Goal: Find specific page/section: Find specific page/section

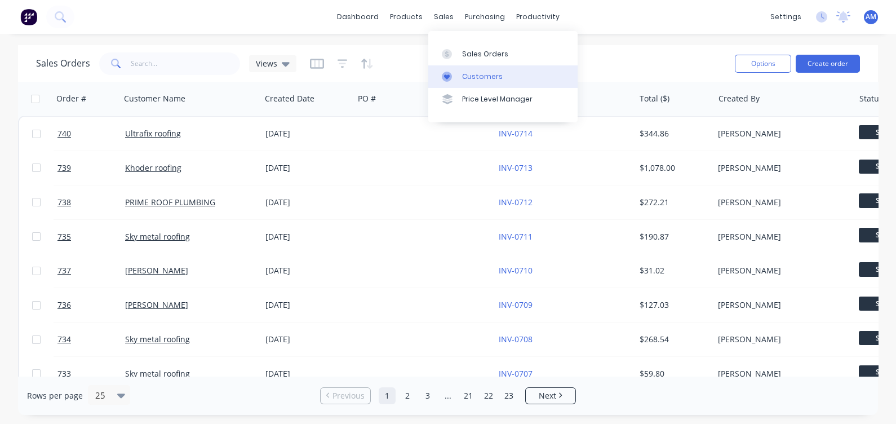
click at [475, 81] on div "Customers" at bounding box center [482, 77] width 41 height 10
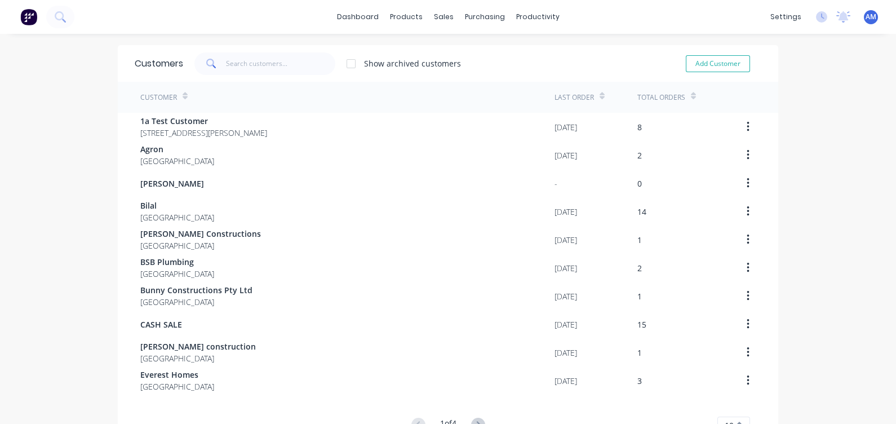
click at [211, 65] on icon at bounding box center [211, 64] width 10 height 10
click at [267, 67] on input "text" at bounding box center [281, 63] width 110 height 23
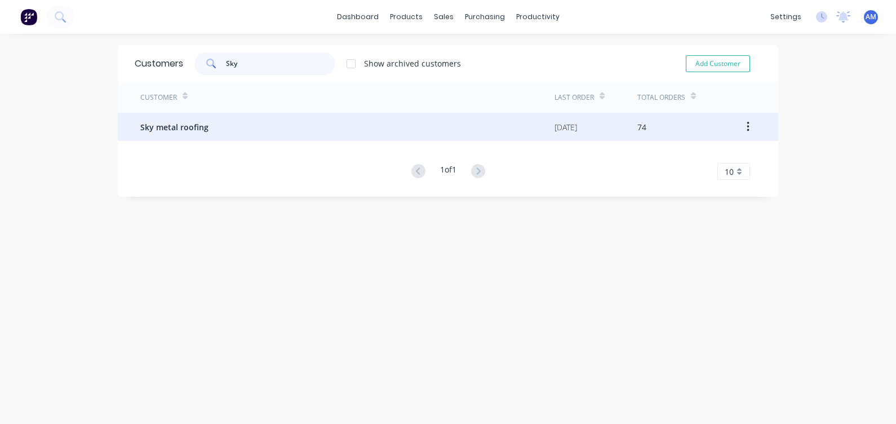
type input "Sky"
click at [212, 128] on div "Sky metal roofing" at bounding box center [347, 127] width 414 height 28
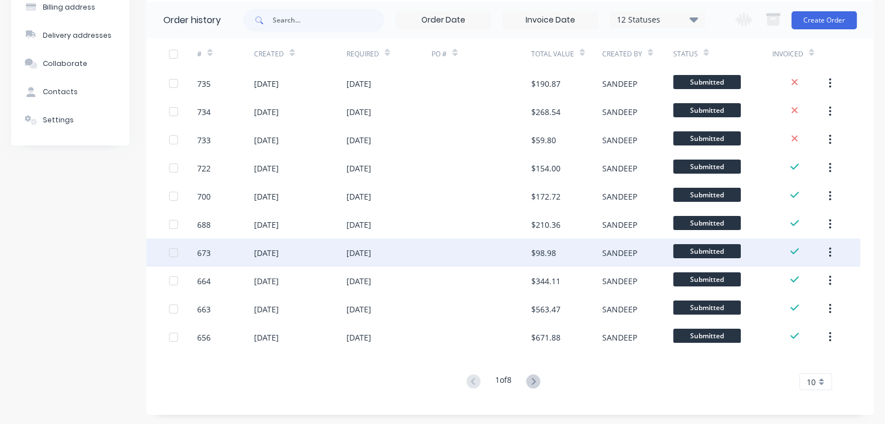
scroll to position [93, 0]
